Goal: Navigation & Orientation: Find specific page/section

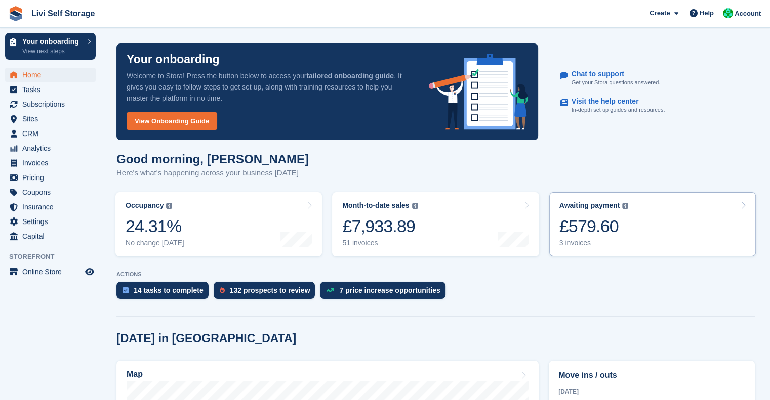
click at [585, 217] on div "£579.60" at bounding box center [593, 226] width 69 height 21
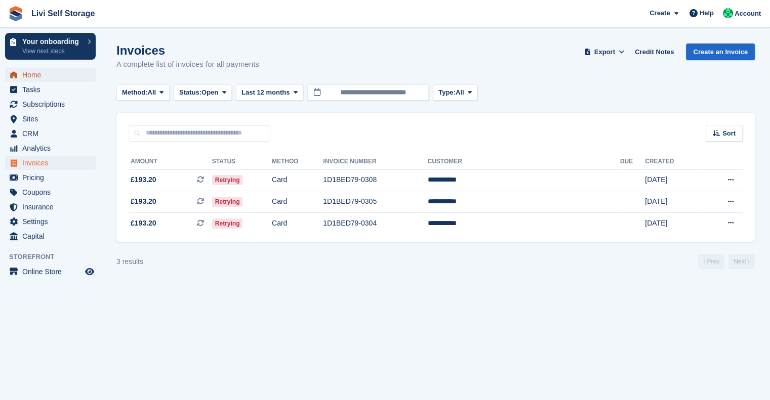
click at [42, 80] on span "Home" at bounding box center [52, 75] width 61 height 14
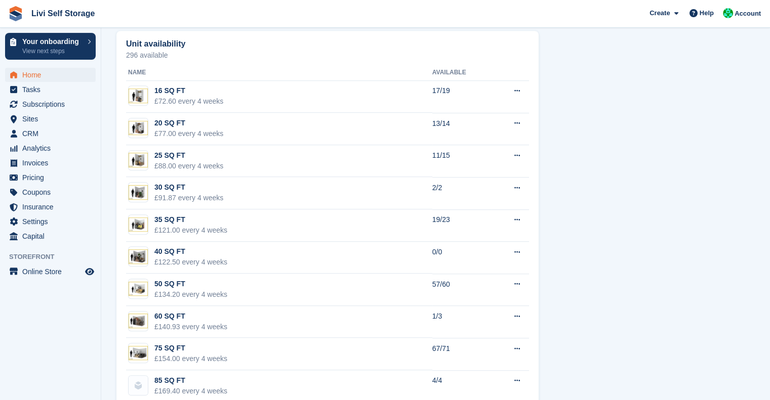
scroll to position [613, 0]
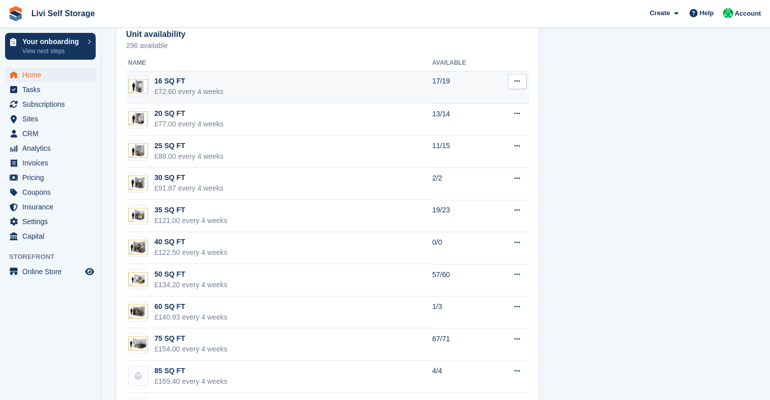
click at [144, 87] on img at bounding box center [138, 86] width 19 height 15
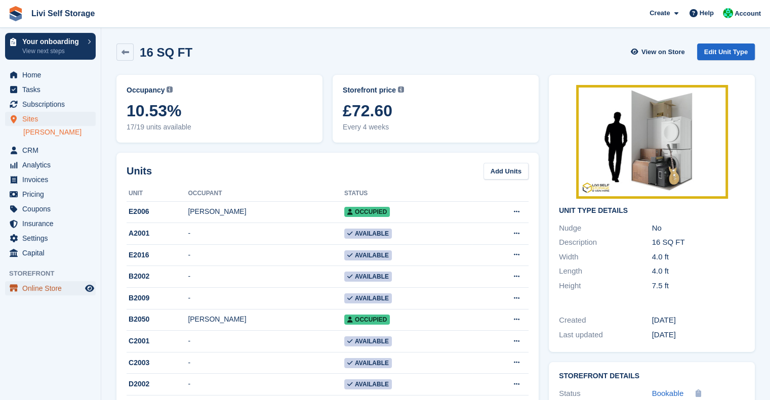
click at [49, 290] on span "Online Store" at bounding box center [52, 288] width 61 height 14
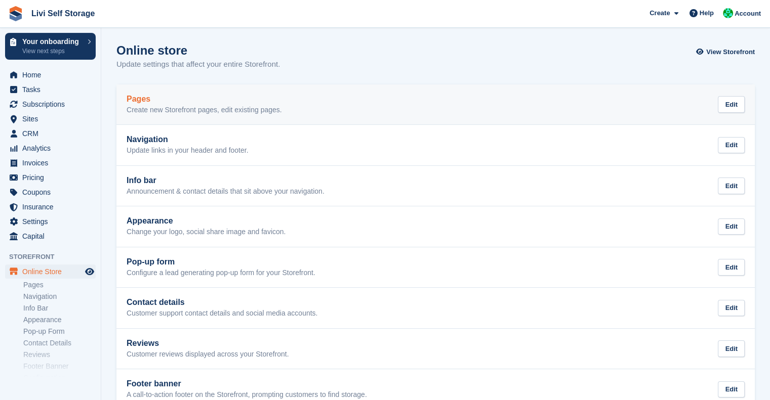
click at [256, 111] on p "Create new Storefront pages, edit existing pages." at bounding box center [204, 110] width 155 height 9
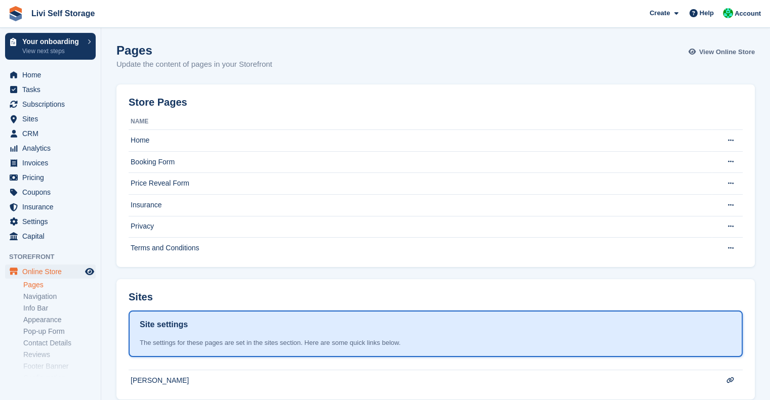
click at [706, 48] on span "View Online Store" at bounding box center [727, 52] width 56 height 10
